Goal: Task Accomplishment & Management: Manage account settings

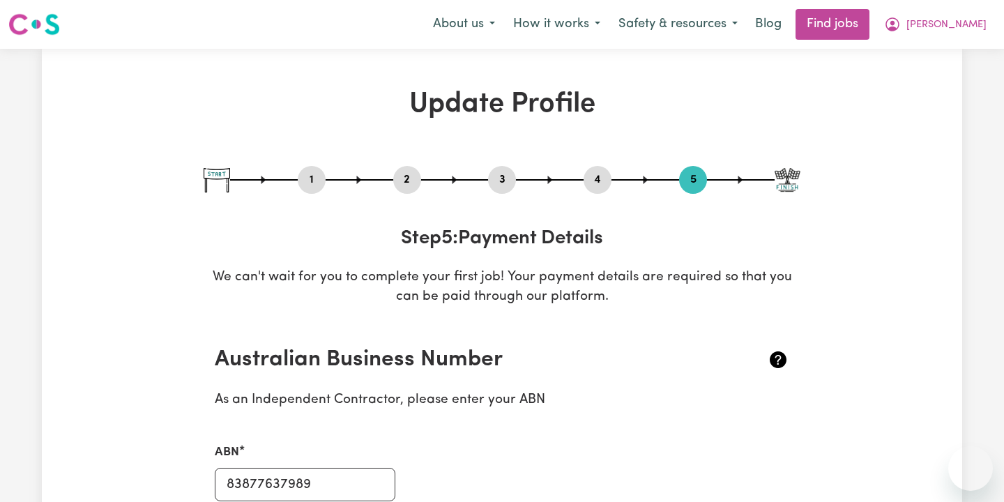
select select "I am providing services privately on my own"
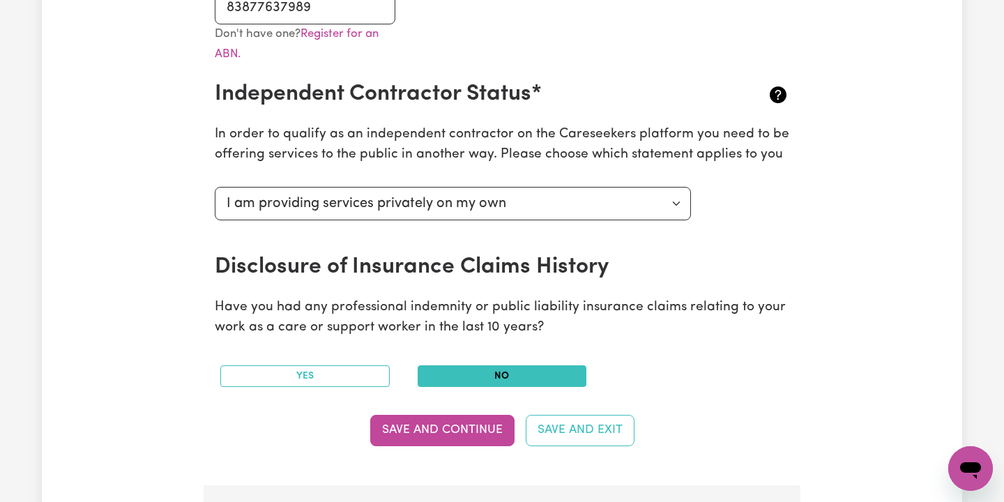
scroll to position [226, 0]
click at [420, 420] on button "Save and Continue" at bounding box center [442, 430] width 144 height 31
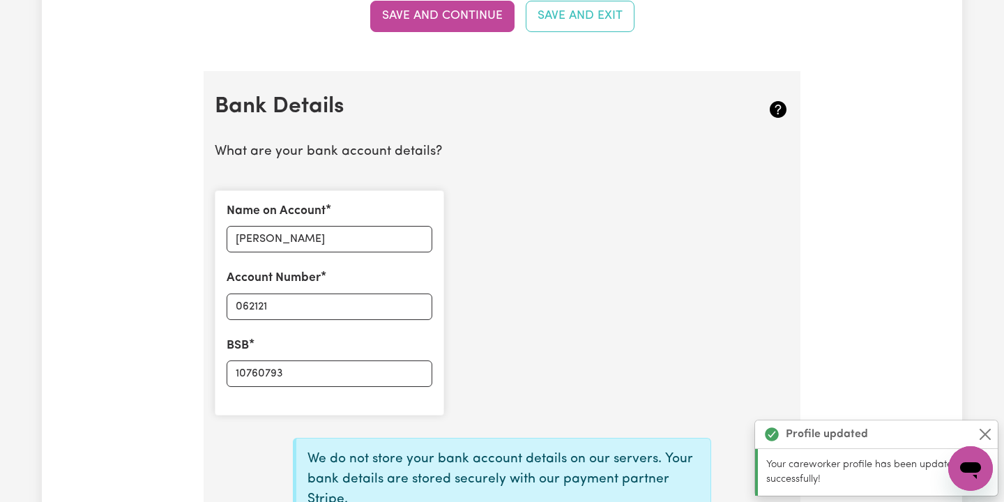
scroll to position [956, 0]
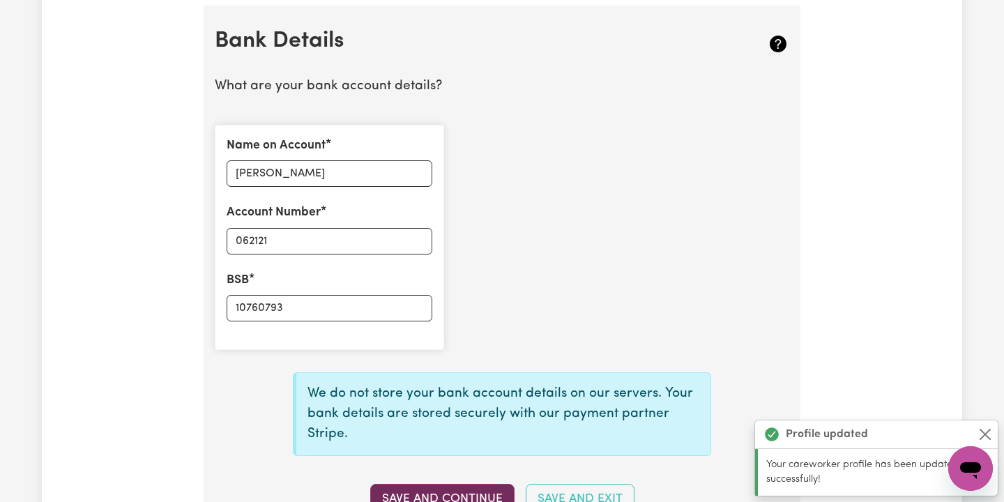
click at [461, 484] on button "Save and Continue" at bounding box center [442, 499] width 144 height 31
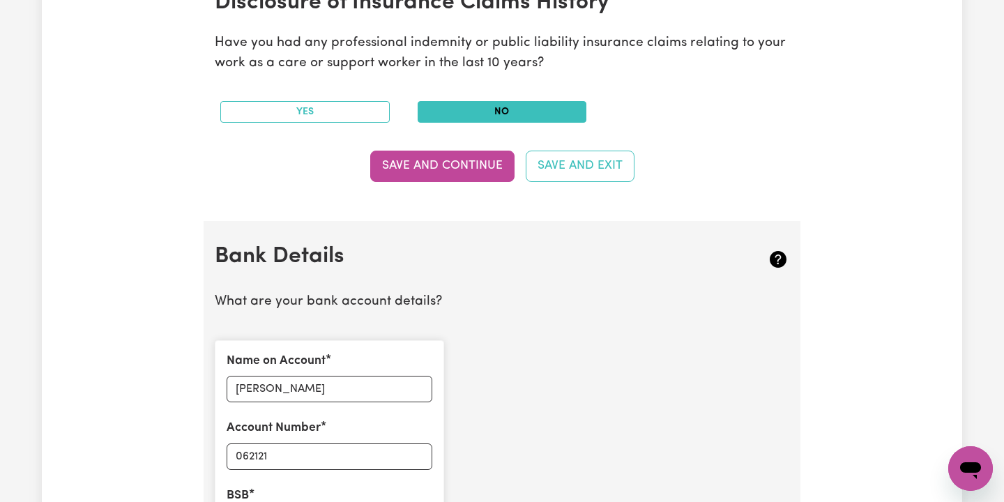
scroll to position [734, 0]
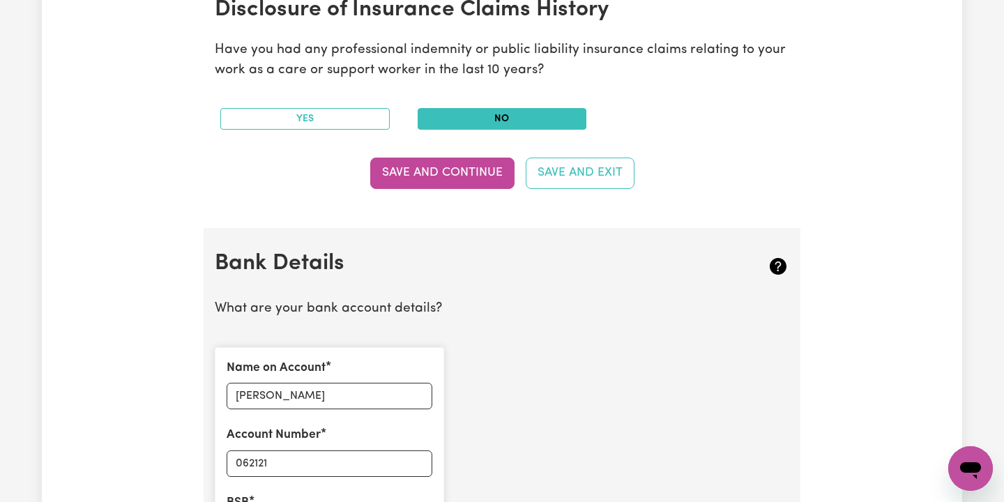
click at [756, 159] on div "Save and Continue Save and Exit" at bounding box center [502, 173] width 574 height 31
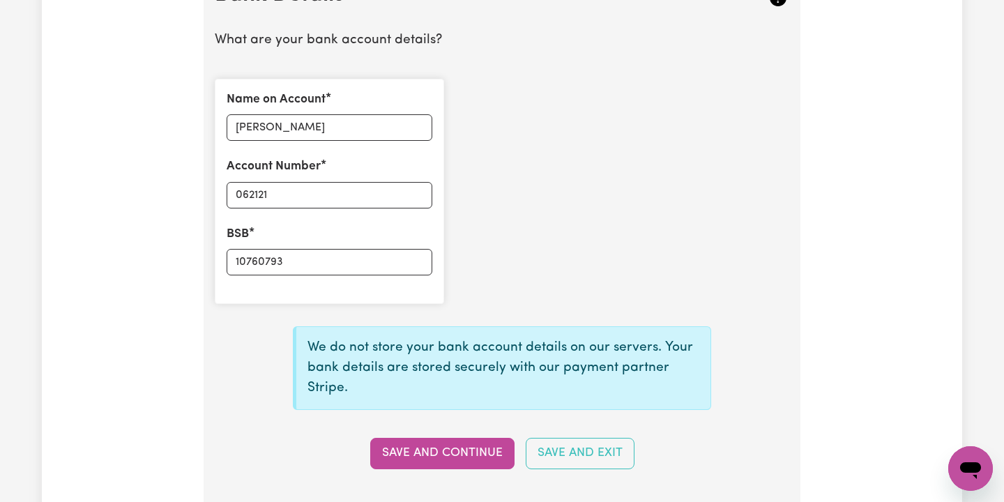
scroll to position [1007, 0]
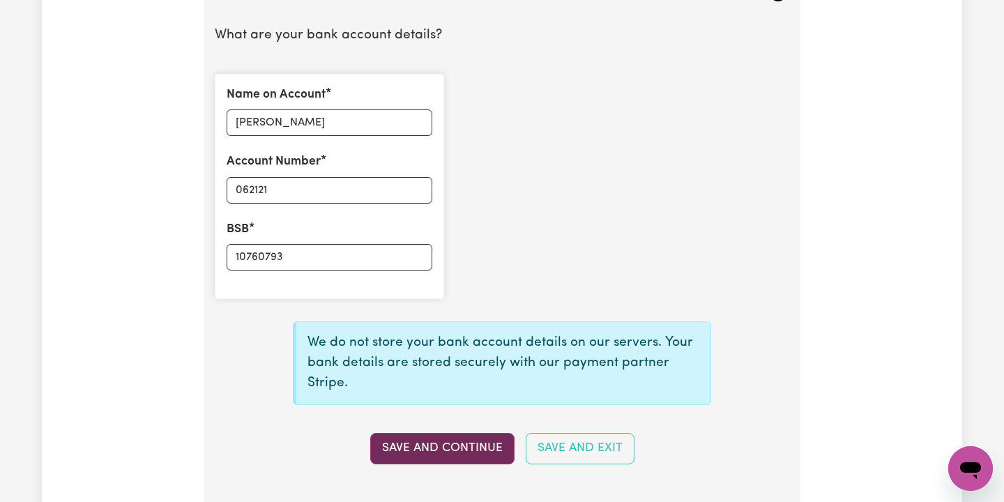
click at [496, 453] on button "Save and Continue" at bounding box center [442, 448] width 144 height 31
click at [495, 454] on button "Save and Continue" at bounding box center [442, 448] width 144 height 31
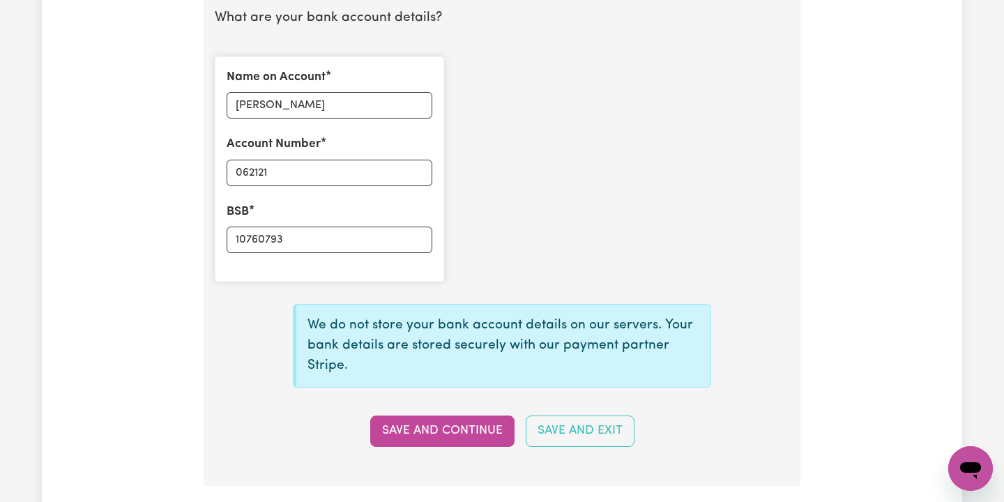
scroll to position [1030, 0]
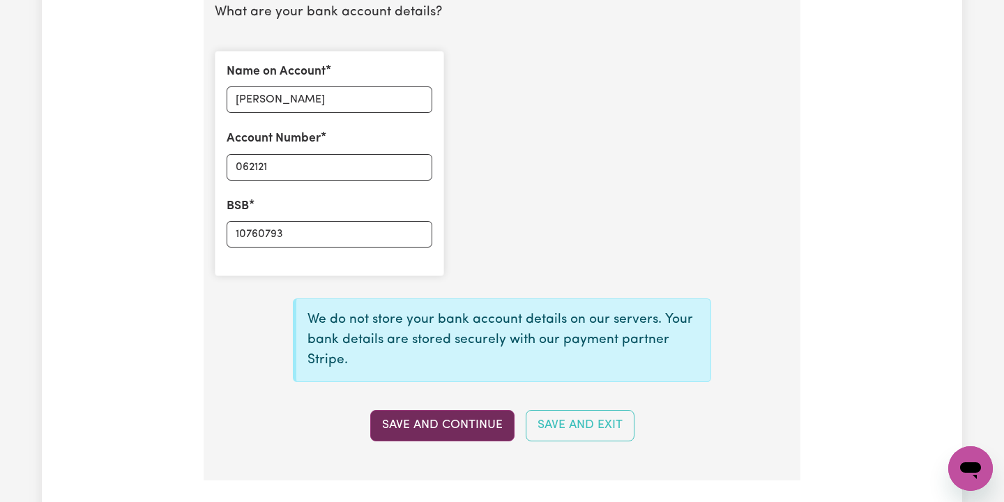
click at [408, 421] on button "Save and Continue" at bounding box center [442, 425] width 144 height 31
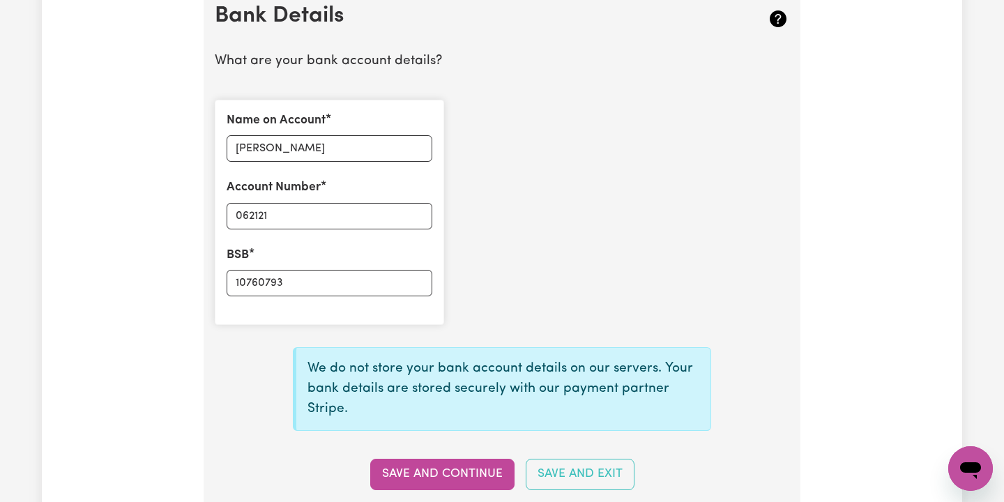
scroll to position [1014, 0]
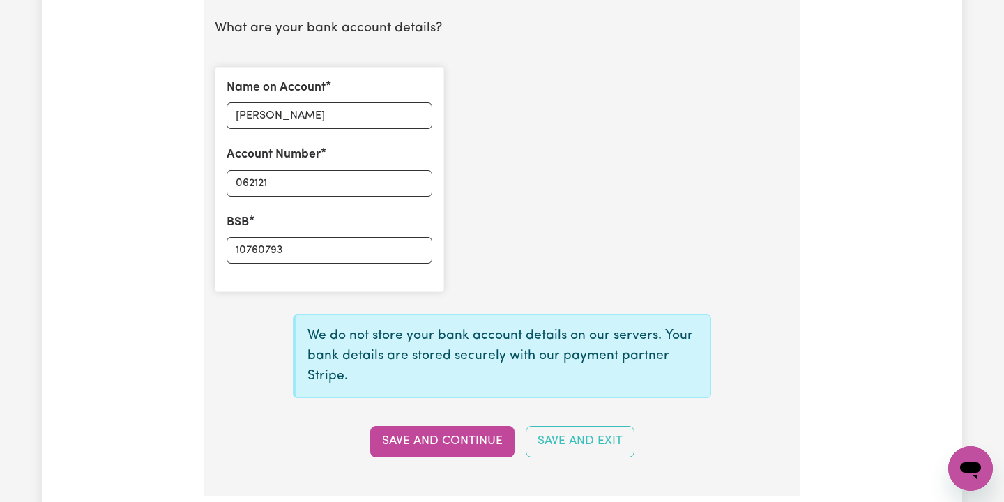
click at [725, 191] on div "Name on Account [PERSON_NAME] Account Number 062121 BSB 10760793" at bounding box center [501, 179] width 591 height 247
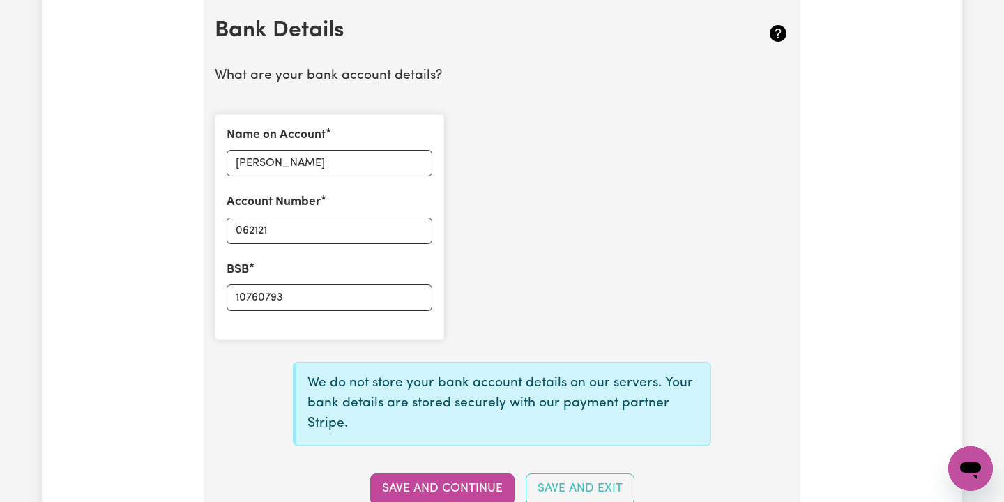
scroll to position [944, 0]
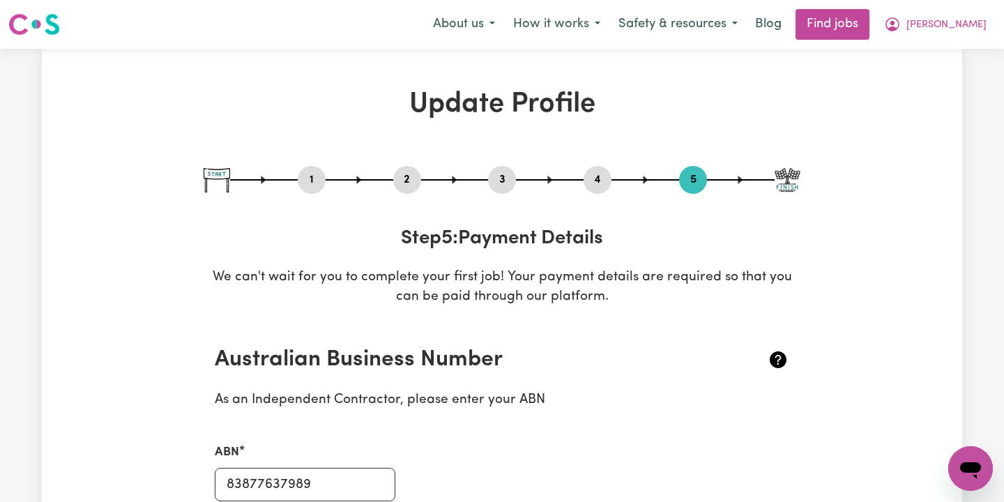
scroll to position [0, 0]
click at [968, 26] on span "[PERSON_NAME]" at bounding box center [946, 24] width 80 height 15
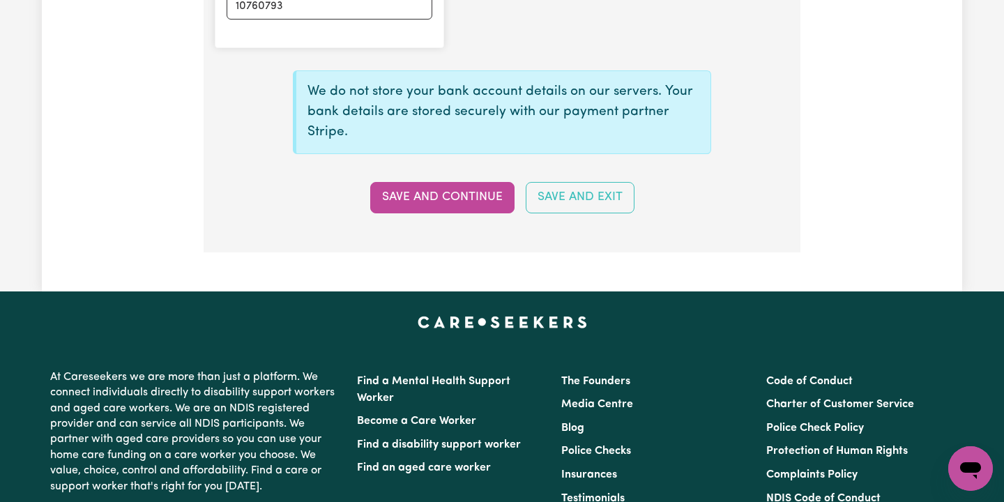
scroll to position [1260, 0]
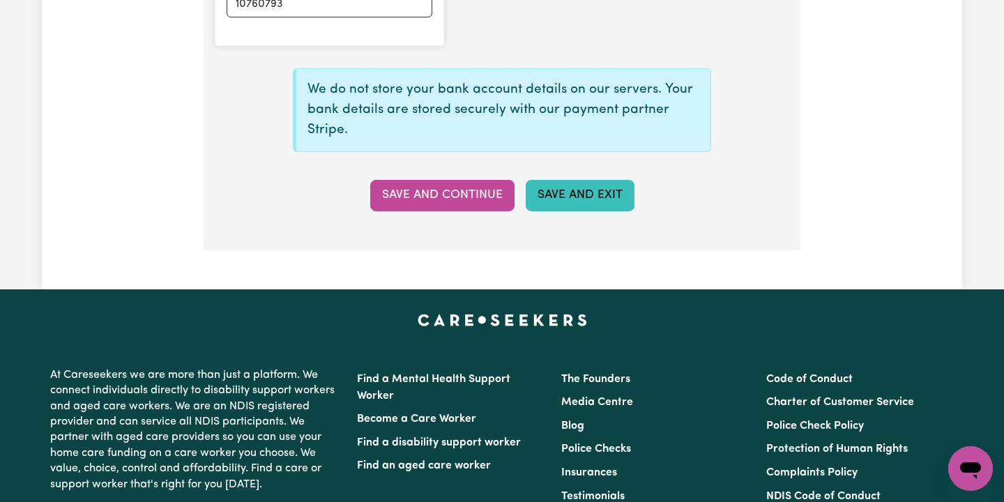
click at [621, 198] on button "Save and Exit" at bounding box center [580, 195] width 109 height 31
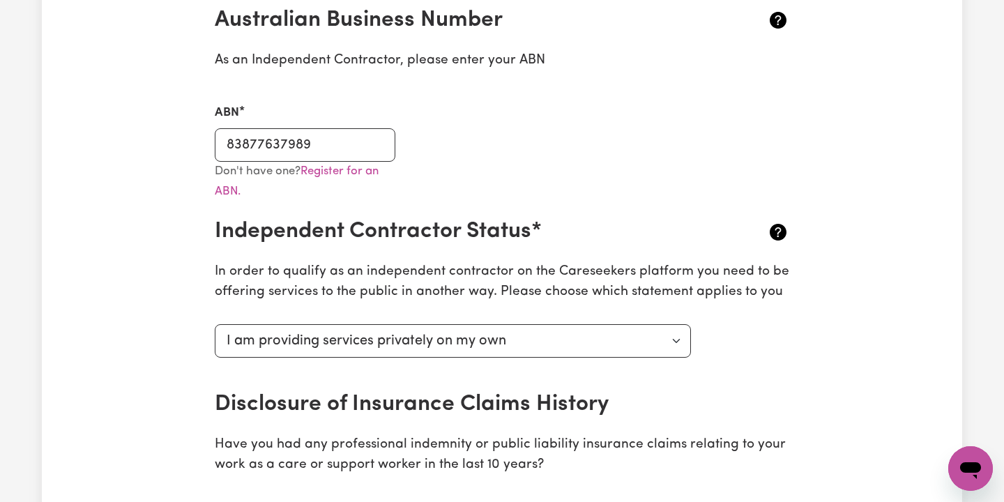
scroll to position [342, 0]
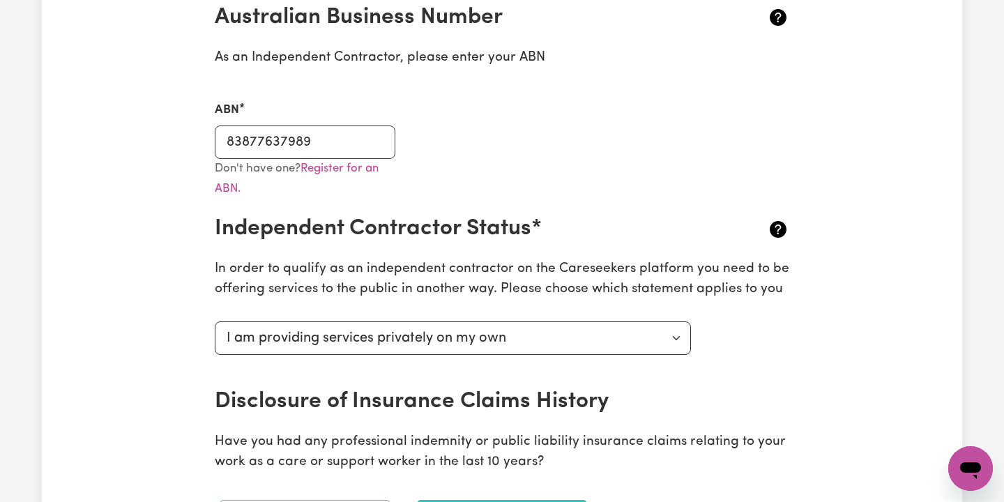
click at [914, 202] on div "Update Profile 1 2 3 4 5 Step 5 : Payment Details We can't wait for you to comp…" at bounding box center [502, 457] width 920 height 1423
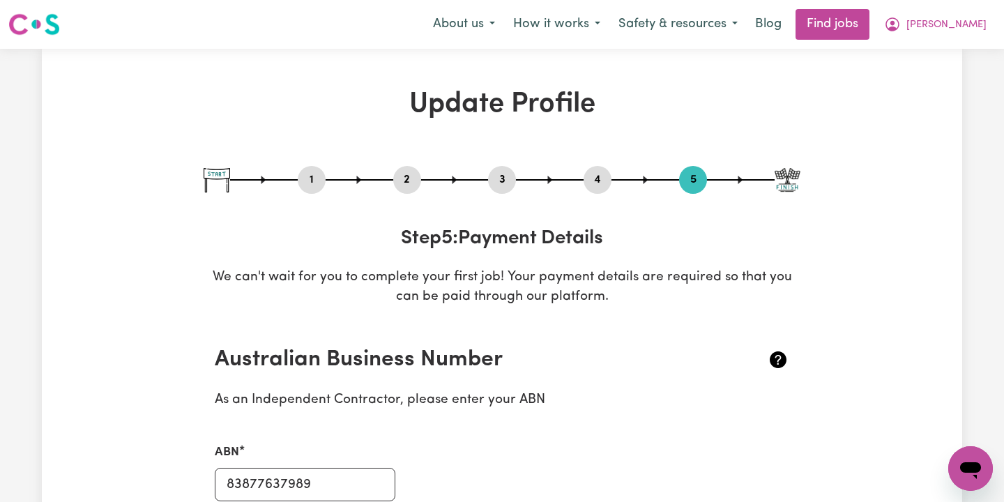
scroll to position [0, 0]
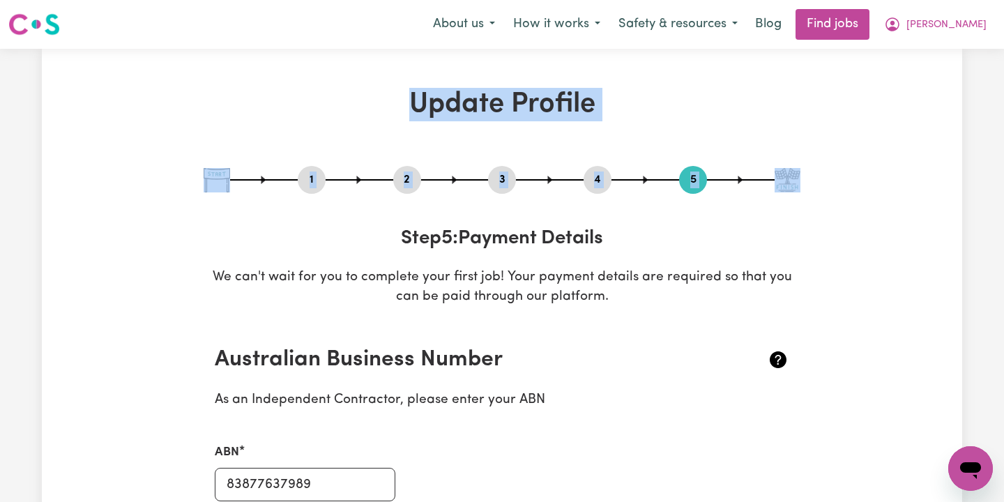
drag, startPoint x: 887, startPoint y: 141, endPoint x: 951, endPoint y: 59, distance: 104.3
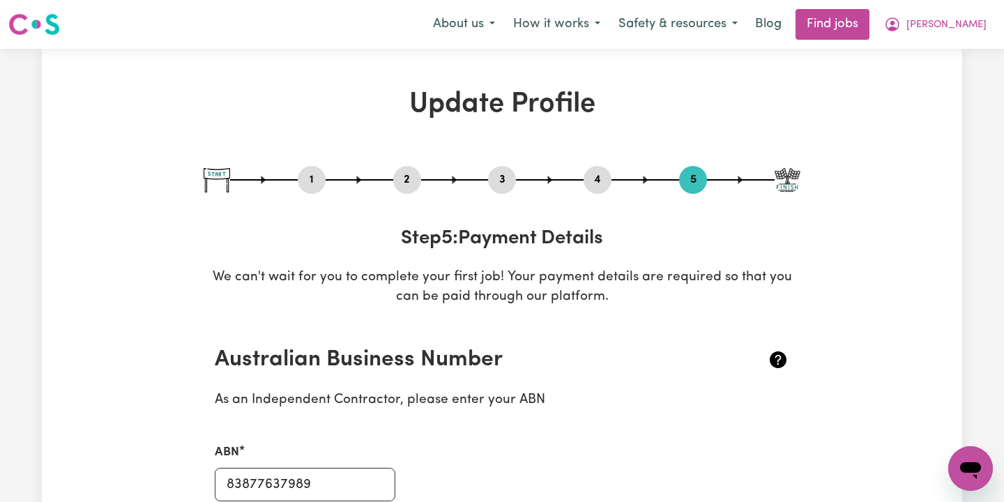
click at [966, 25] on span "[PERSON_NAME]" at bounding box center [946, 24] width 80 height 15
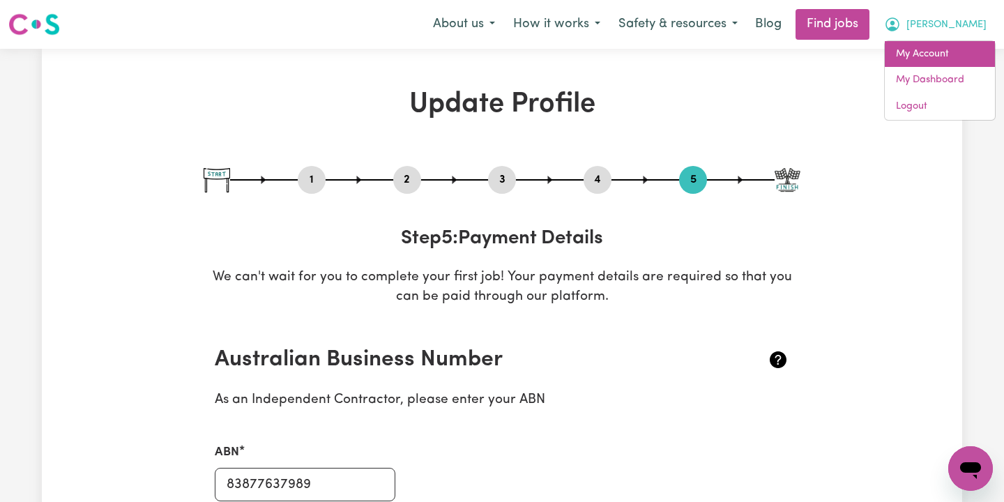
click at [926, 57] on link "My Account" at bounding box center [939, 54] width 110 height 26
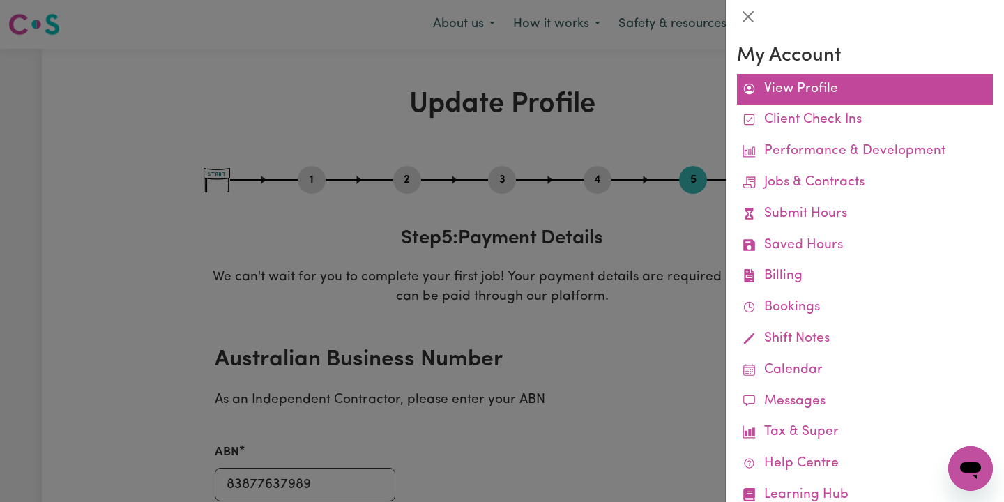
click at [829, 87] on link "View Profile" at bounding box center [865, 89] width 256 height 31
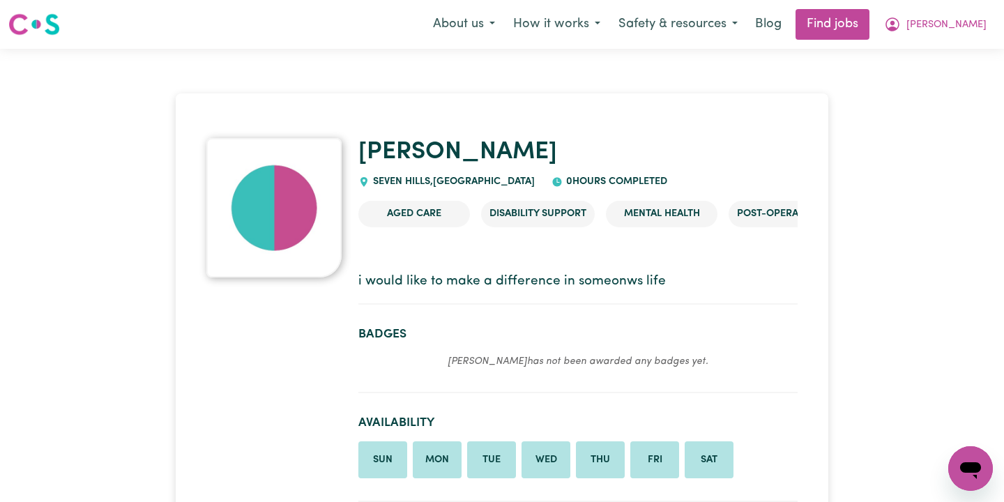
click at [263, 215] on img at bounding box center [273, 207] width 135 height 139
click at [312, 243] on img at bounding box center [273, 207] width 135 height 139
